Goal: Navigation & Orientation: Understand site structure

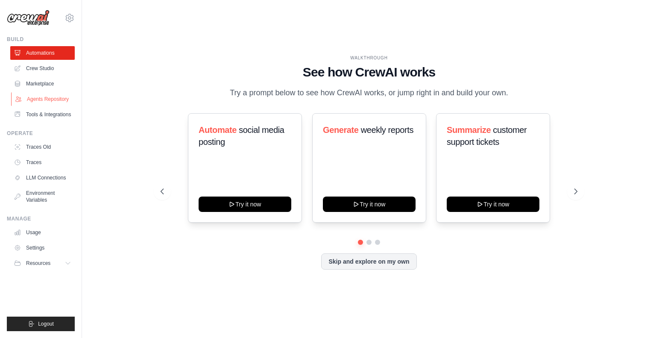
click at [36, 100] on link "Agents Repository" at bounding box center [43, 99] width 65 height 14
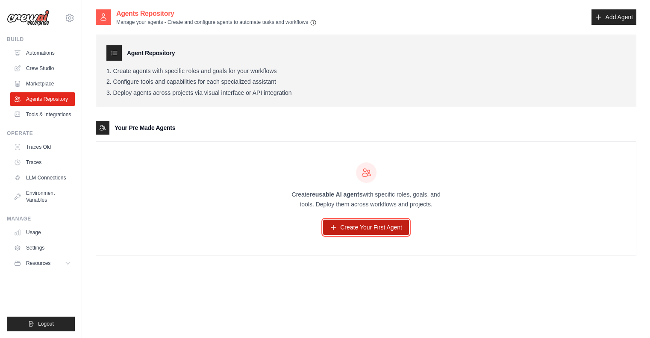
click at [374, 226] on link "Create Your First Agent" at bounding box center [366, 227] width 86 height 15
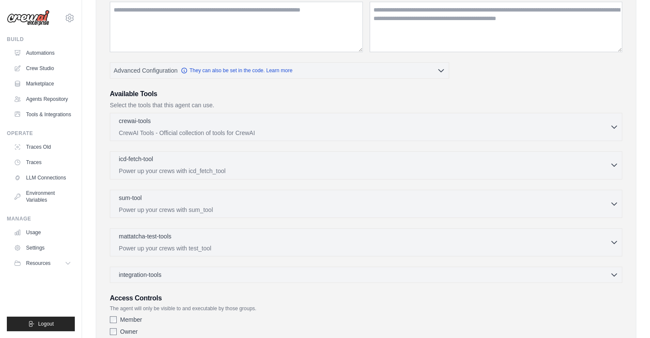
scroll to position [171, 0]
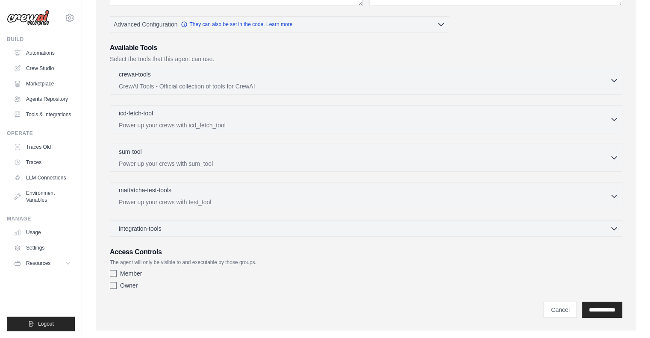
click at [231, 84] on p "CrewAI Tools - Official collection of tools for CrewAI" at bounding box center [364, 86] width 491 height 9
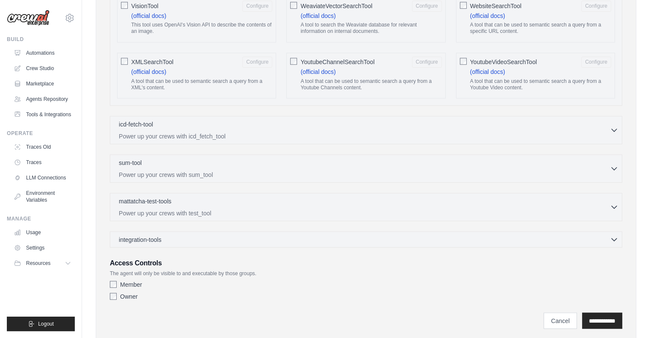
scroll to position [1547, 0]
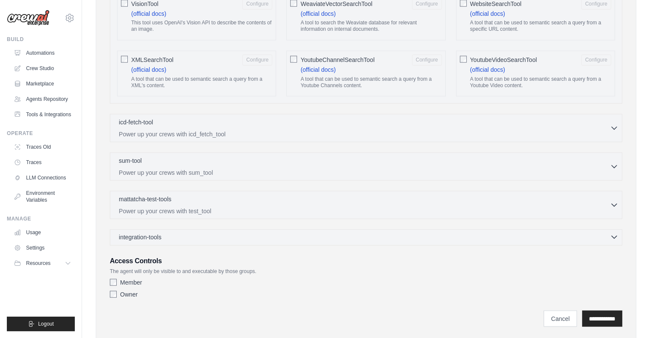
click at [244, 232] on div "integration-tools 0 selected" at bounding box center [369, 236] width 500 height 9
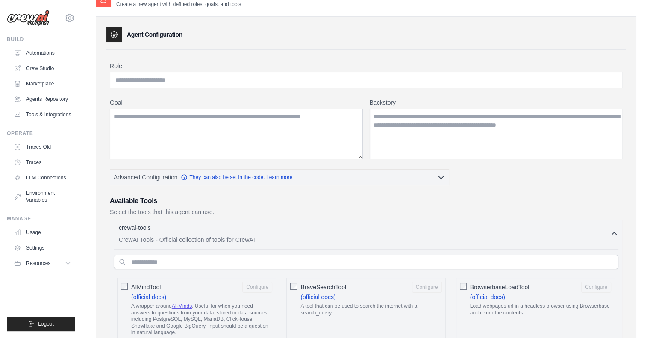
scroll to position [0, 0]
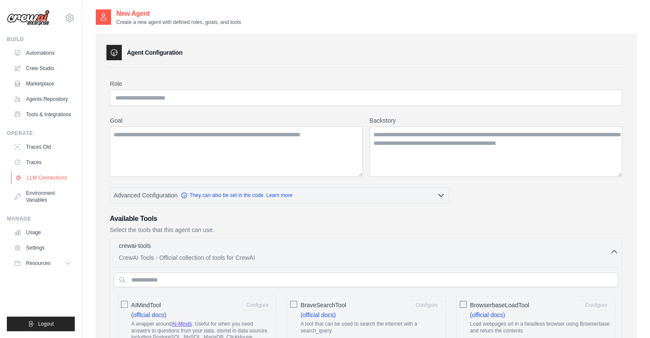
click at [44, 181] on link "LLM Connections" at bounding box center [43, 178] width 65 height 14
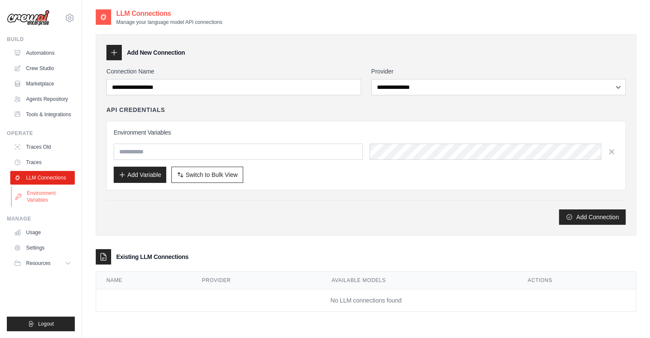
click at [30, 195] on link "Environment Variables" at bounding box center [43, 196] width 65 height 21
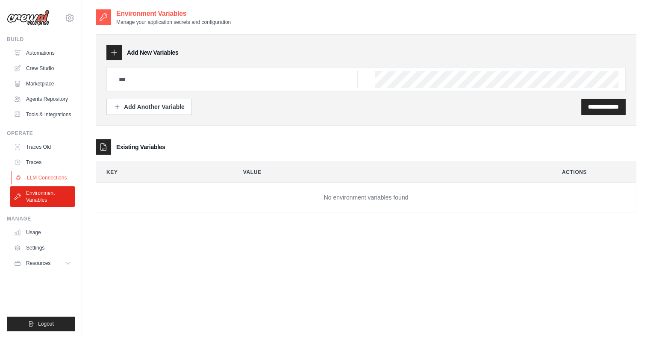
click at [45, 174] on link "LLM Connections" at bounding box center [43, 178] width 65 height 14
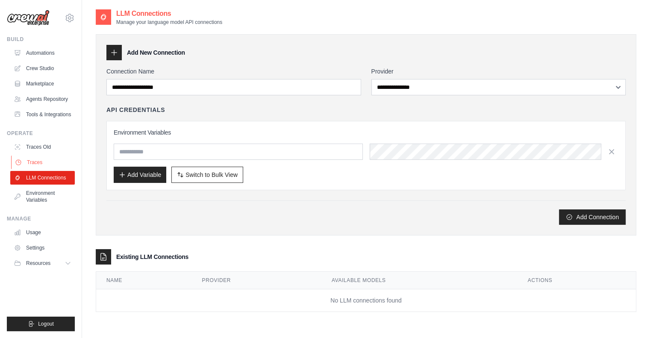
click at [39, 163] on link "Traces" at bounding box center [43, 163] width 65 height 14
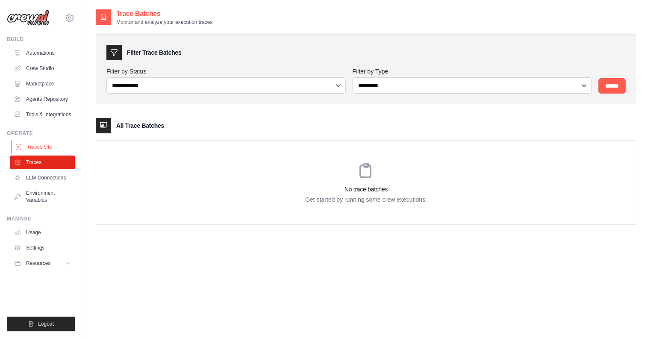
click at [46, 147] on link "Traces Old" at bounding box center [43, 147] width 65 height 14
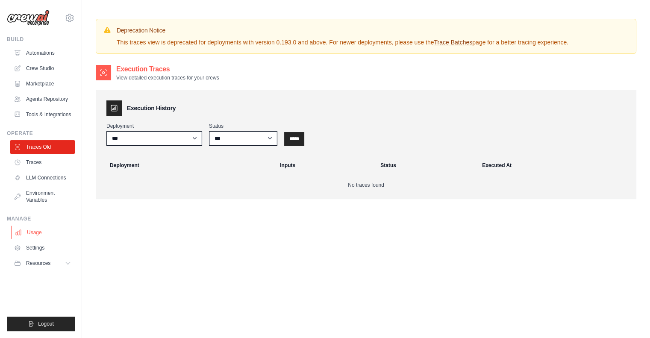
click at [41, 232] on link "Usage" at bounding box center [43, 233] width 65 height 14
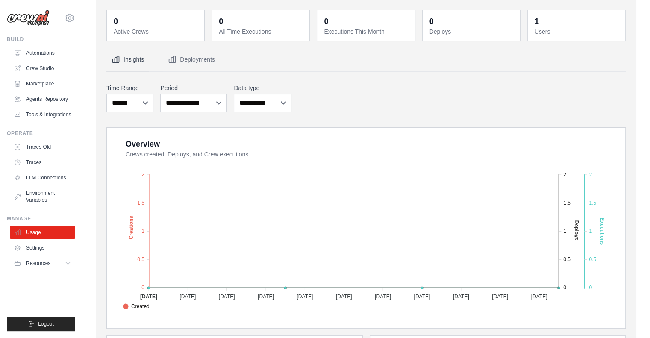
scroll to position [85, 0]
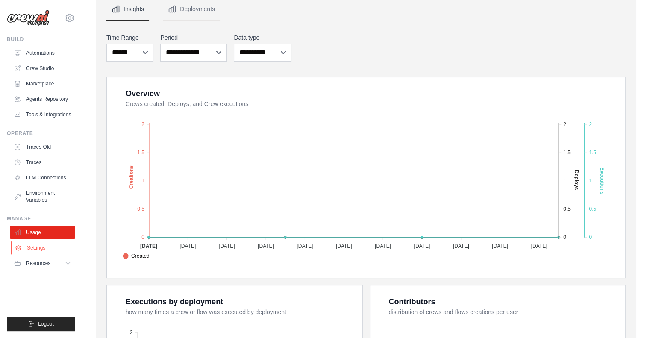
click at [41, 247] on link "Settings" at bounding box center [43, 248] width 65 height 14
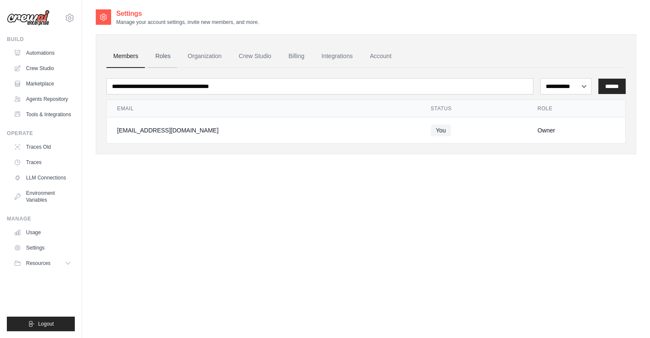
click at [165, 55] on link "Roles" at bounding box center [162, 56] width 29 height 23
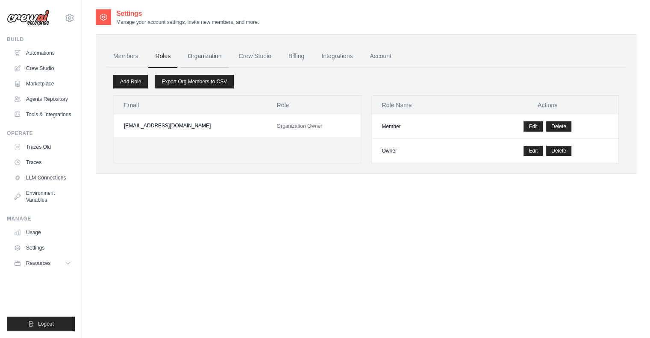
click at [215, 53] on link "Organization" at bounding box center [204, 56] width 47 height 23
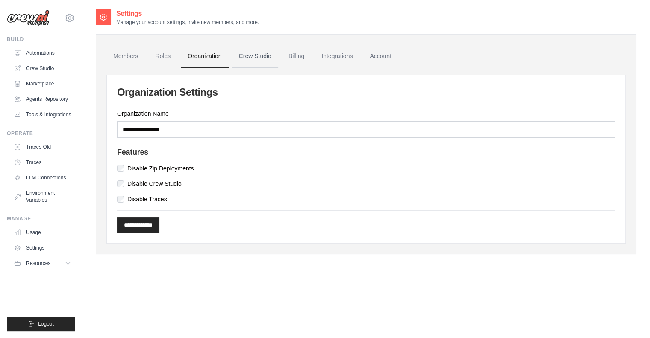
click at [264, 54] on link "Crew Studio" at bounding box center [255, 56] width 46 height 23
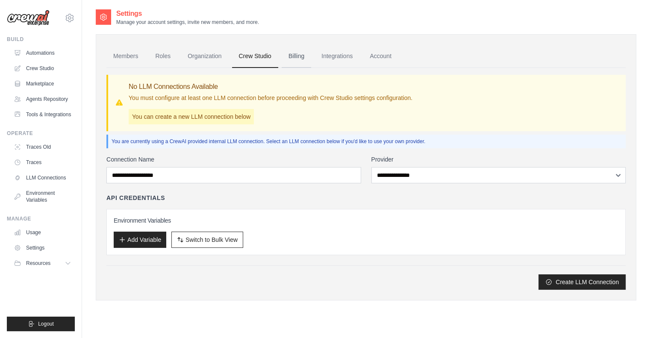
click at [303, 58] on link "Billing" at bounding box center [296, 56] width 29 height 23
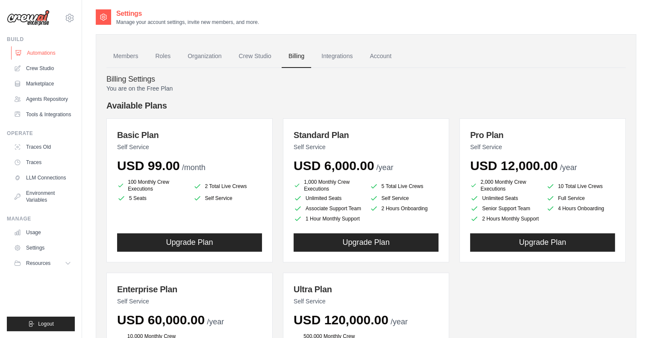
click at [47, 51] on link "Automations" at bounding box center [43, 53] width 65 height 14
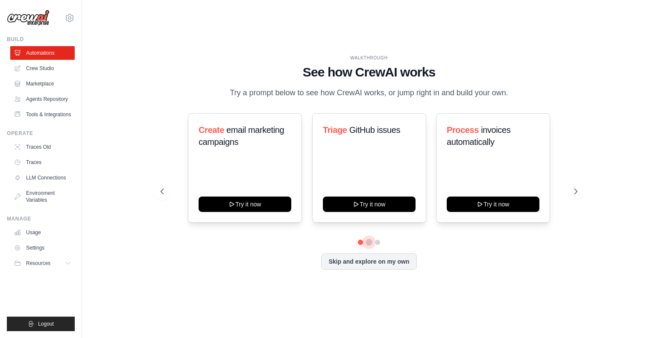
click at [369, 243] on button at bounding box center [369, 242] width 7 height 7
